Goal: Check status: Check status

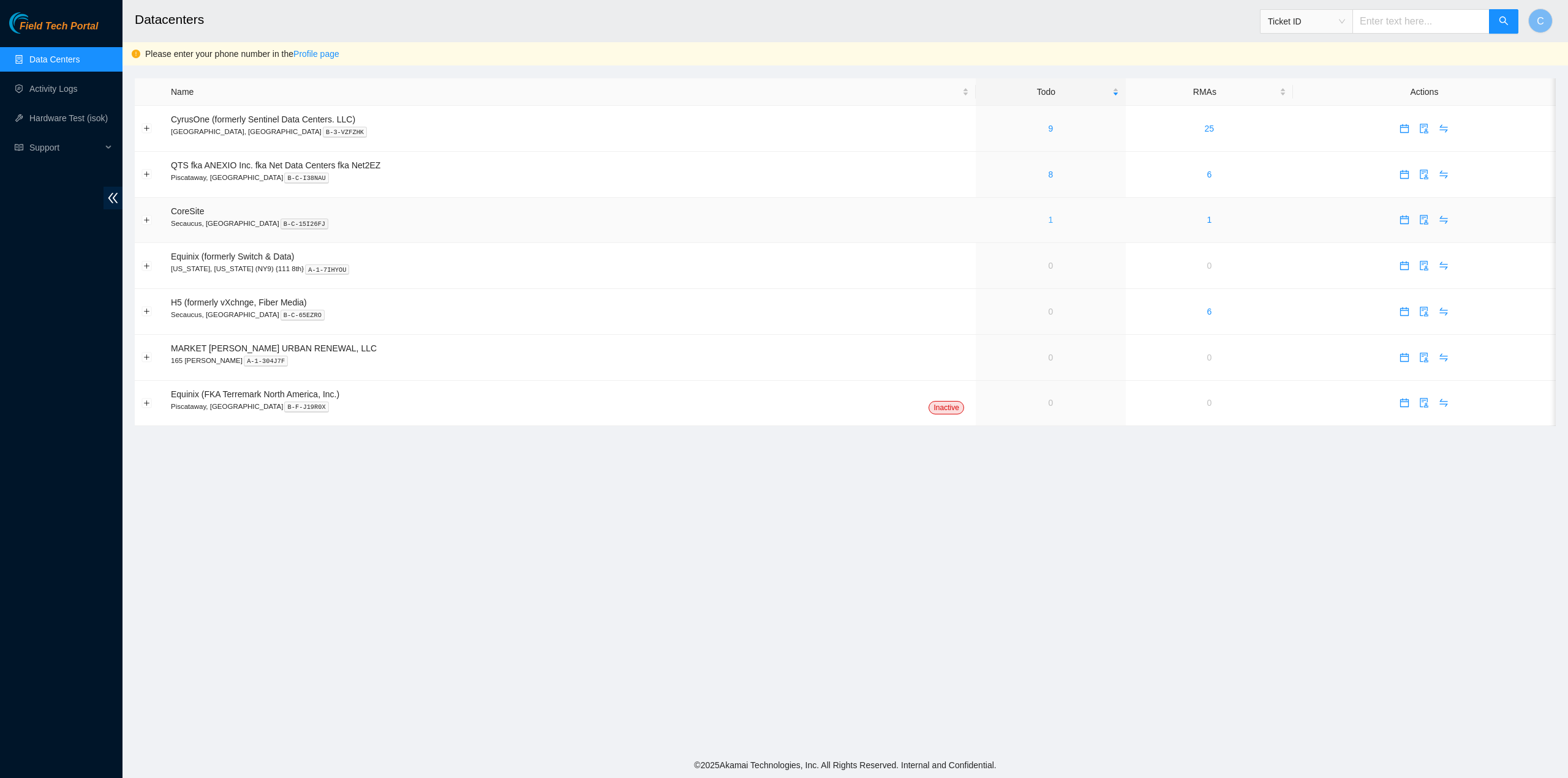
click at [1049, 222] on link "1" at bounding box center [1050, 220] width 5 height 10
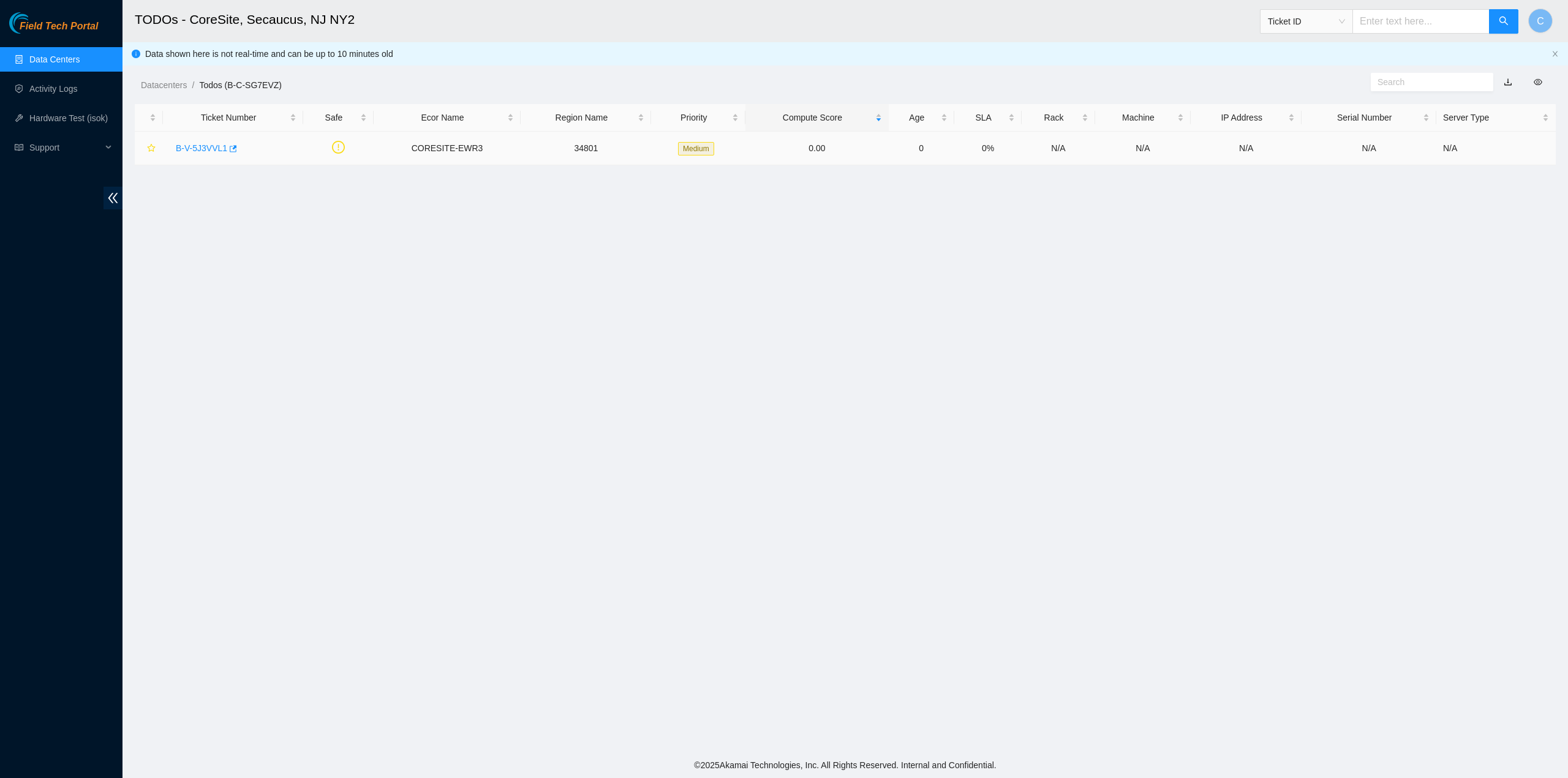
click at [204, 149] on link "B-V-5J3VVL1" at bounding box center [201, 148] width 51 height 10
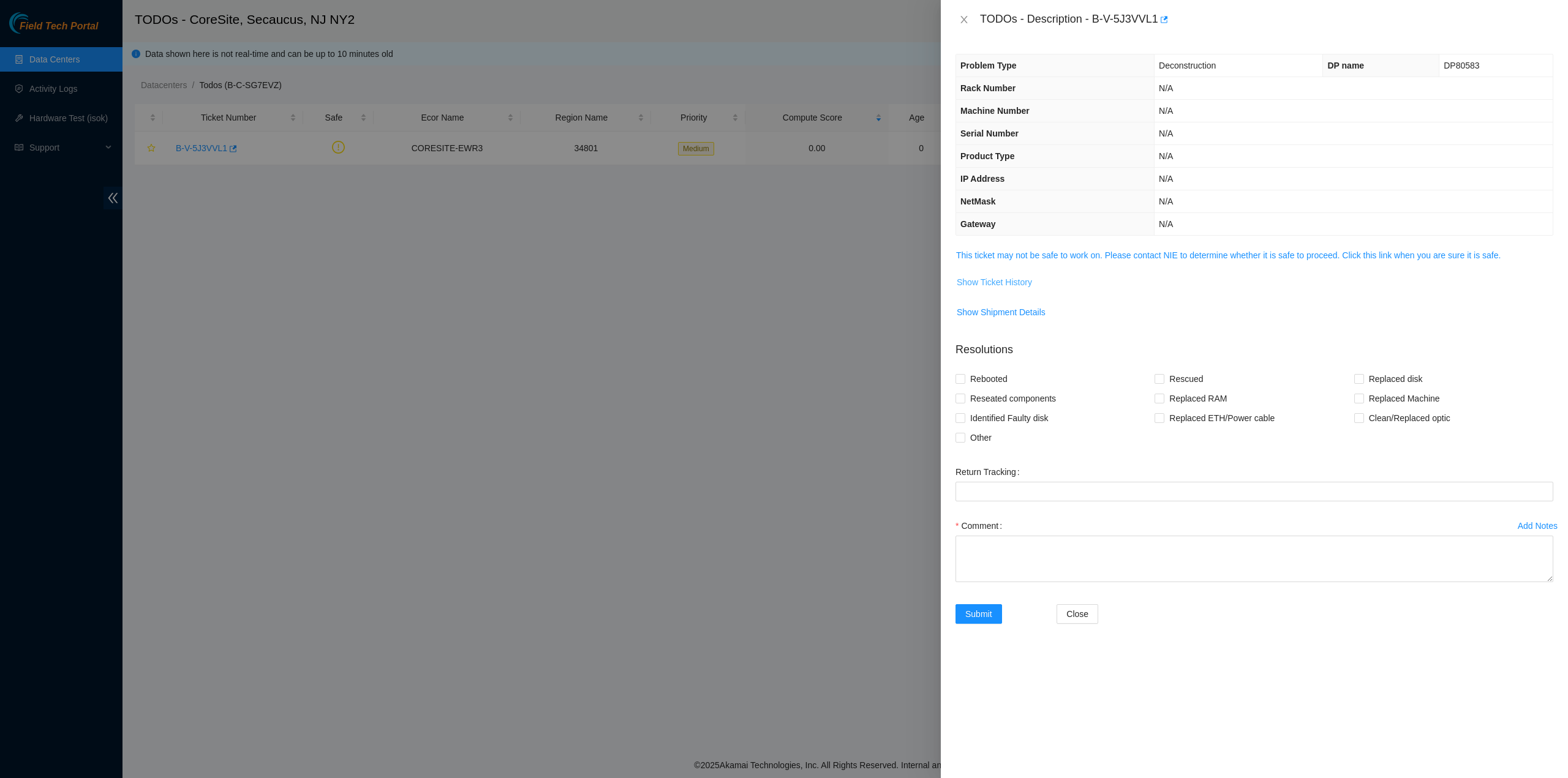
click at [1003, 285] on span "Show Ticket History" at bounding box center [994, 283] width 75 height 14
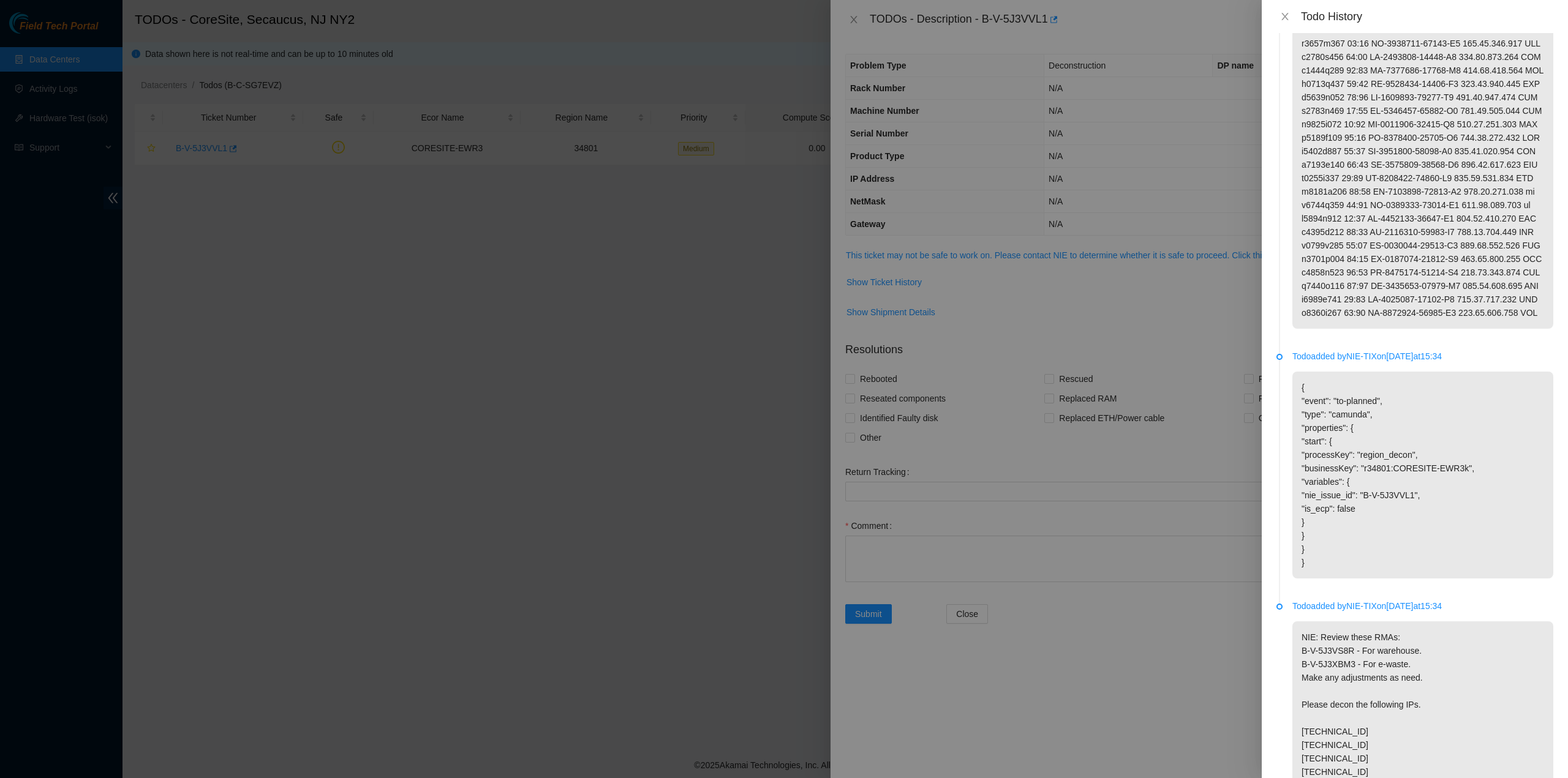
scroll to position [490, 0]
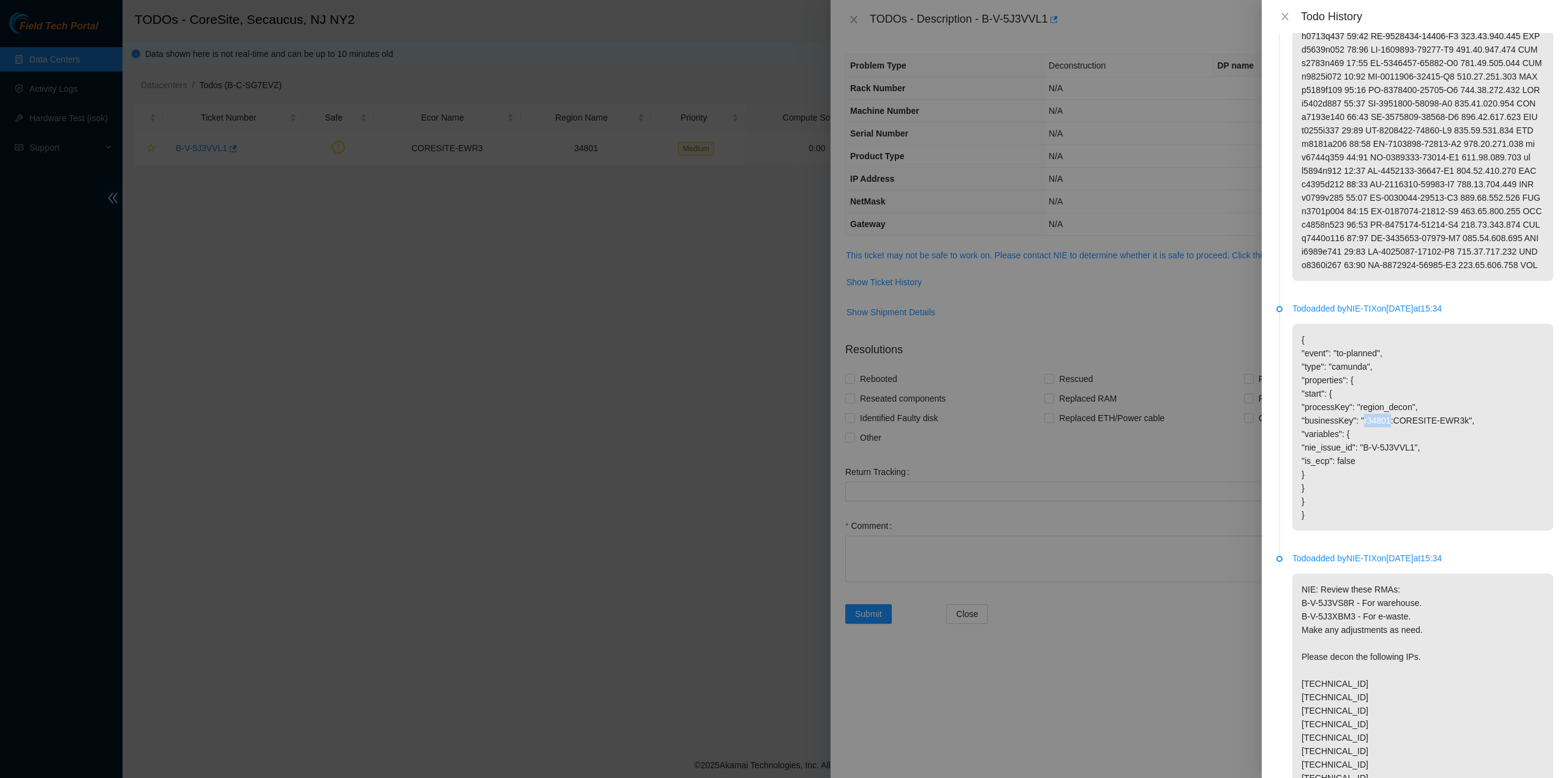
drag, startPoint x: 1387, startPoint y: 419, endPoint x: 1363, endPoint y: 425, distance: 24.7
click at [1363, 425] on p "{ "event": "to-planned", "type": "camunda", "properties": { "start": { "process…" at bounding box center [1423, 427] width 261 height 207
copy p "r34801"
click at [456, 631] on div at bounding box center [784, 389] width 1568 height 778
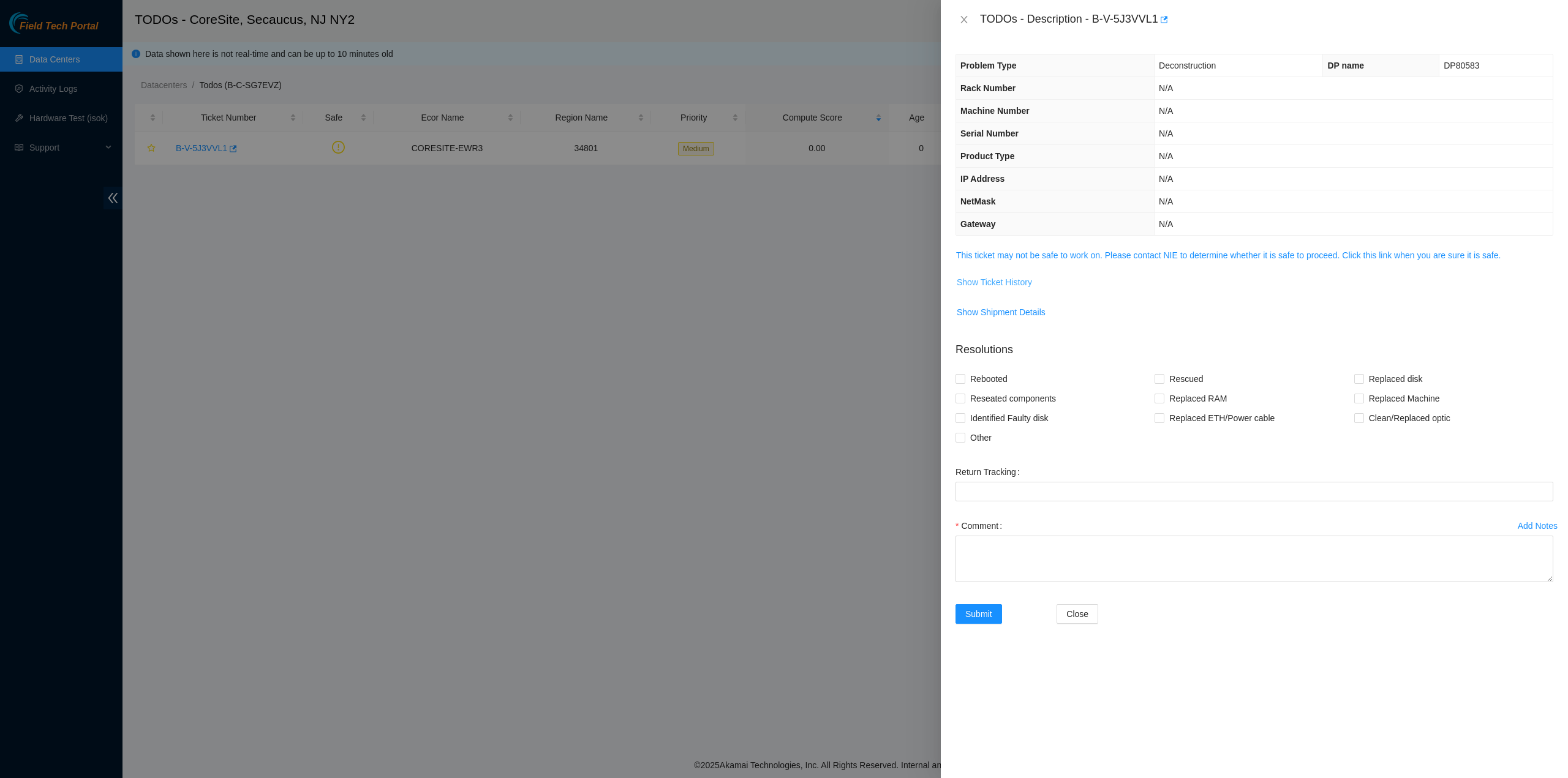
click at [996, 285] on span "Show Ticket History" at bounding box center [994, 283] width 75 height 14
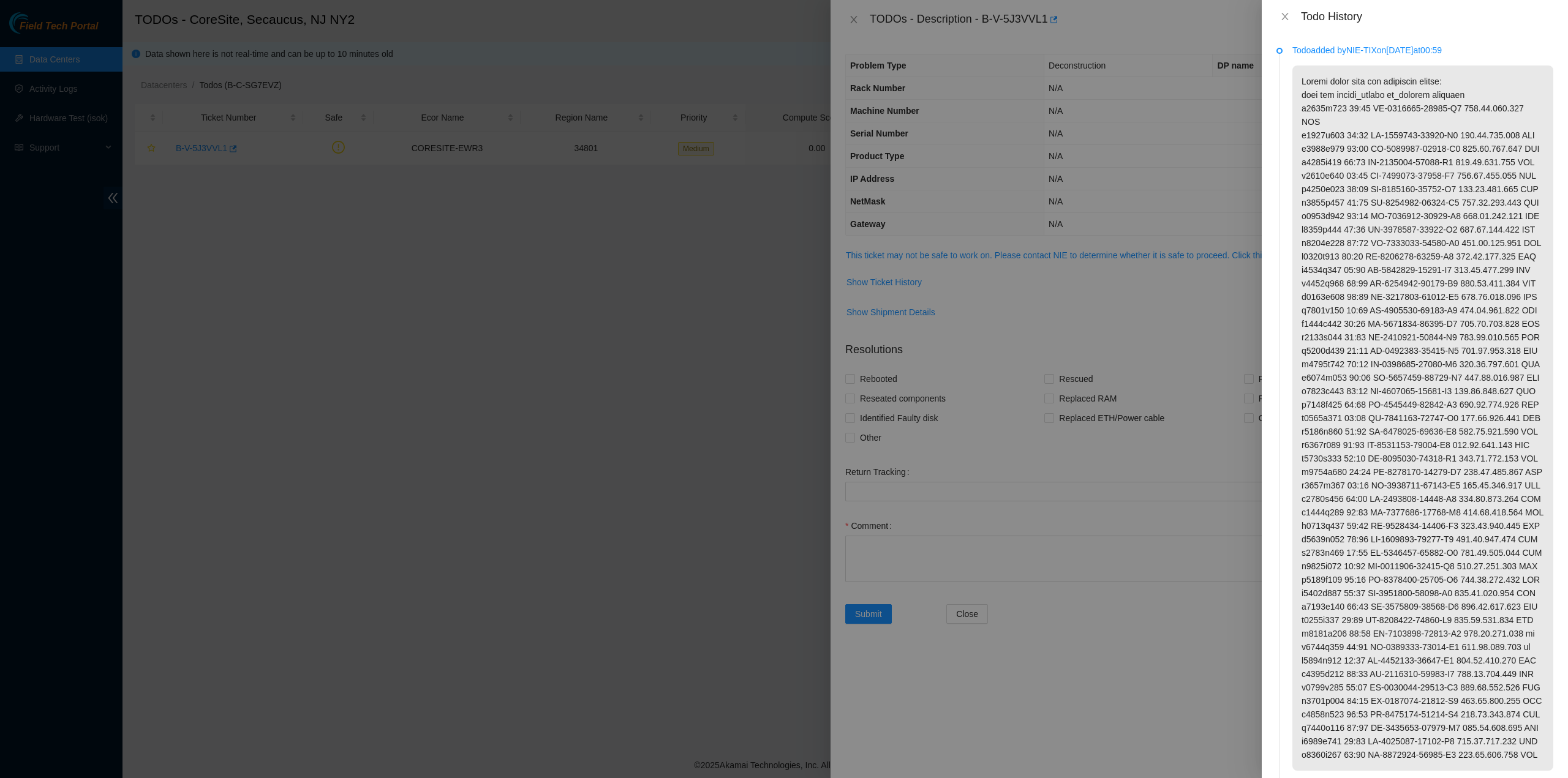
scroll to position [0, 0]
click at [1288, 15] on icon "close" at bounding box center [1285, 16] width 10 height 10
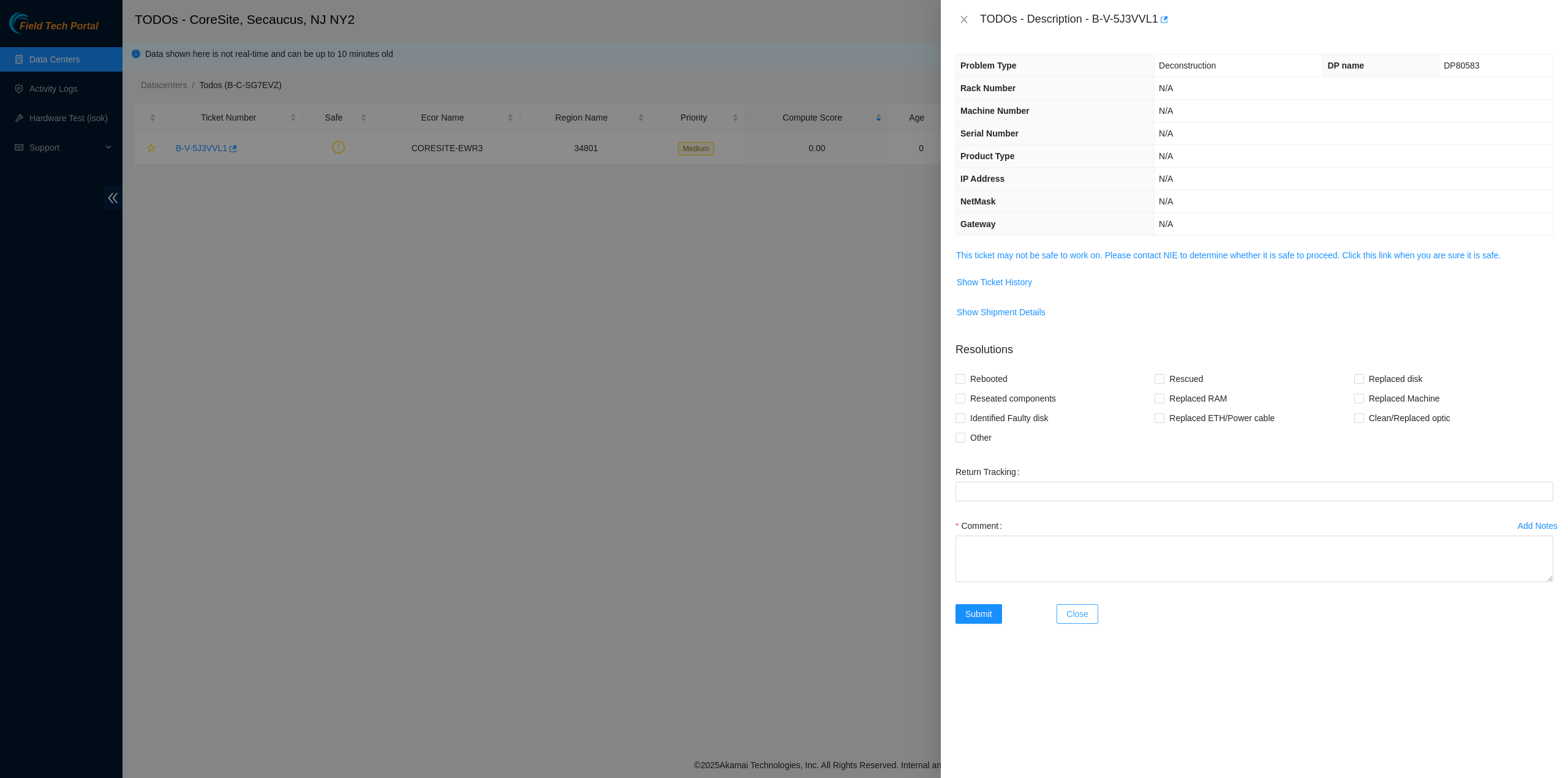
click at [1082, 619] on span "Close" at bounding box center [1077, 614] width 22 height 14
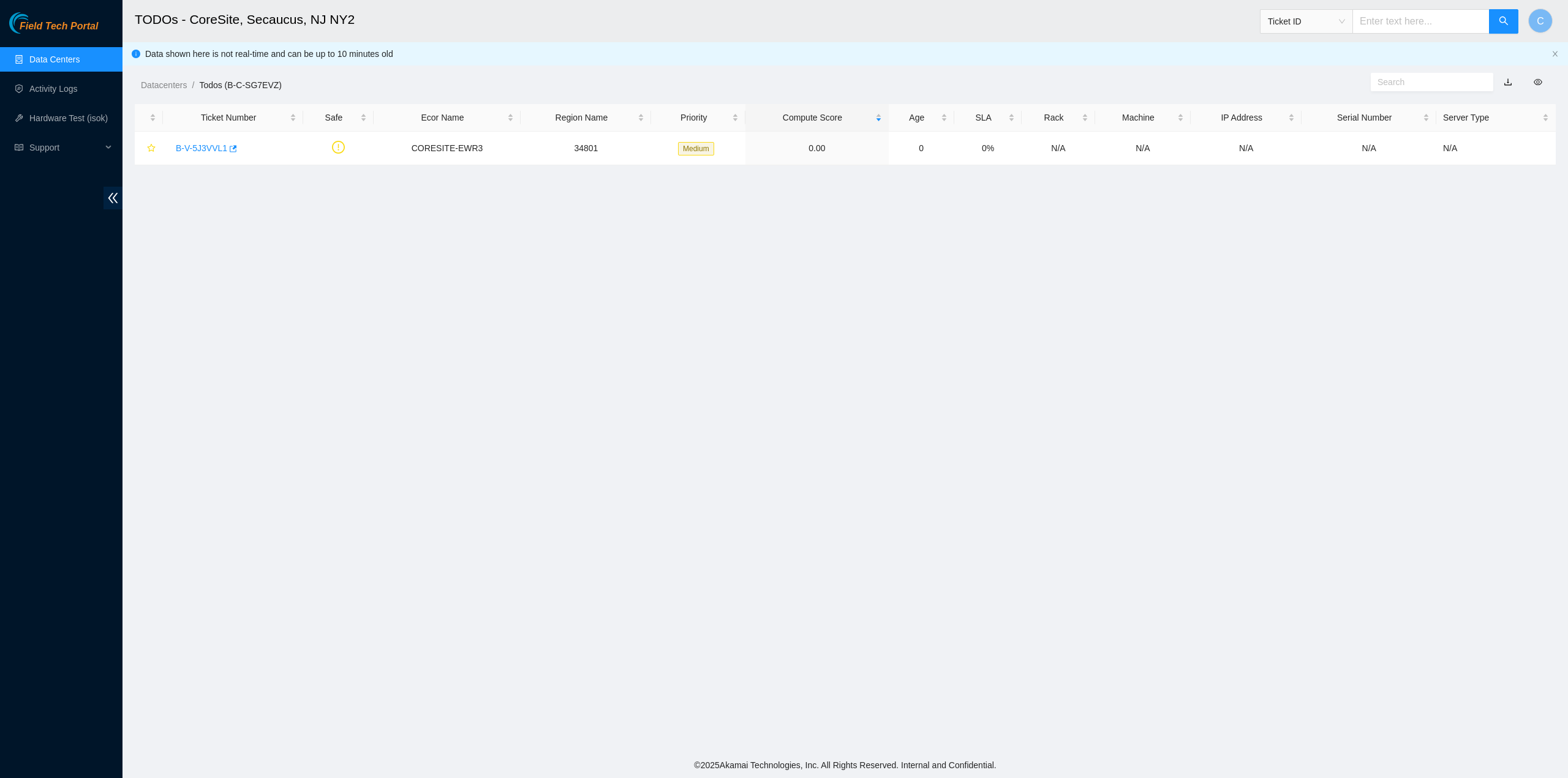
click at [1016, 623] on main "TODOs - CoreSite, [GEOGRAPHIC_DATA] Ticket ID C Data shown here is not real-tim…" at bounding box center [844, 376] width 1445 height 753
